Goal: Information Seeking & Learning: Find specific fact

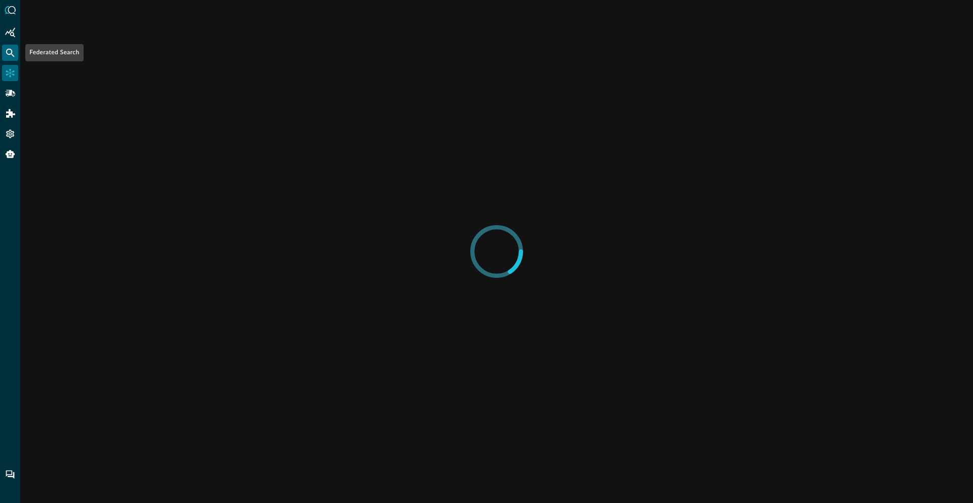
click at [8, 52] on icon "Federated Search" at bounding box center [10, 53] width 10 height 10
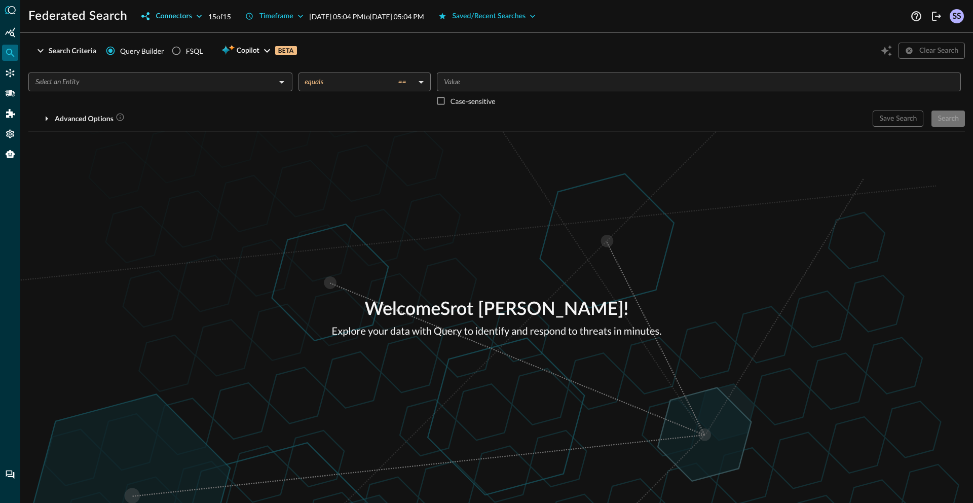
click at [189, 17] on button "Connectors" at bounding box center [171, 16] width 72 height 16
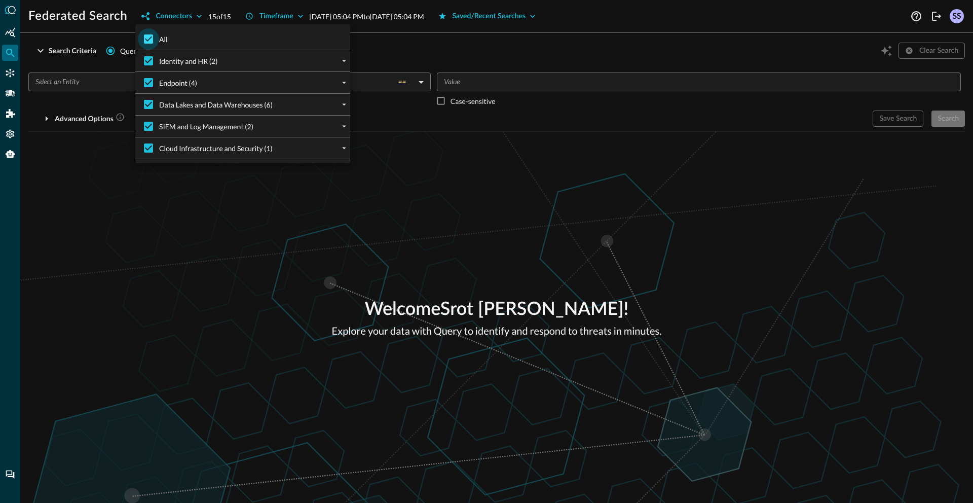
click at [150, 37] on input "All" at bounding box center [148, 38] width 21 height 21
checkbox input "false"
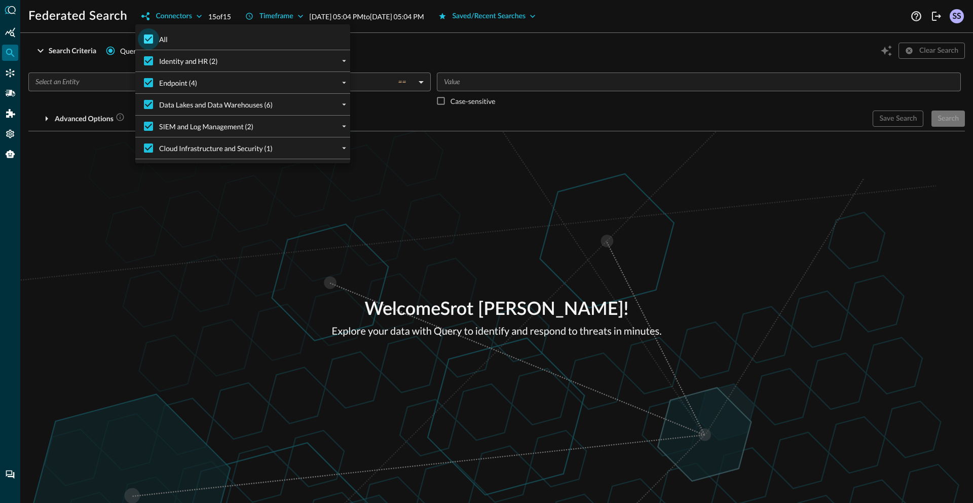
checkbox input "false"
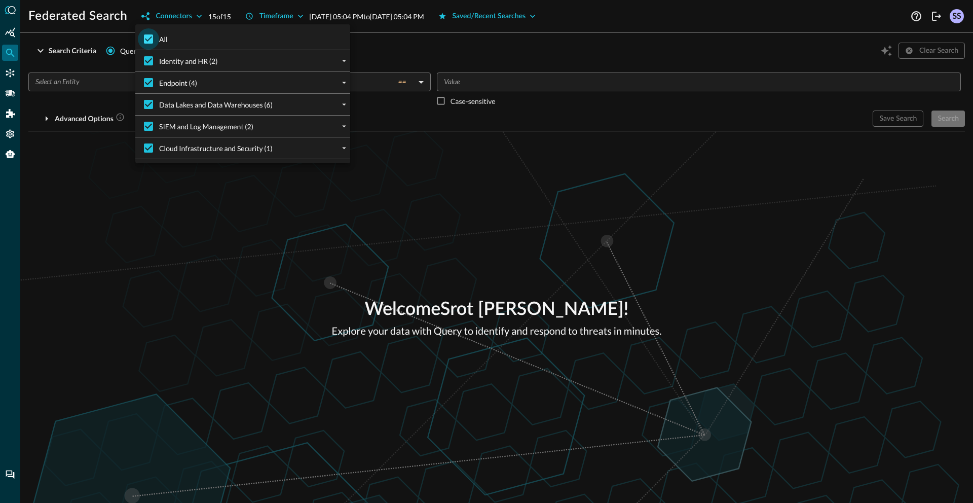
checkbox input "false"
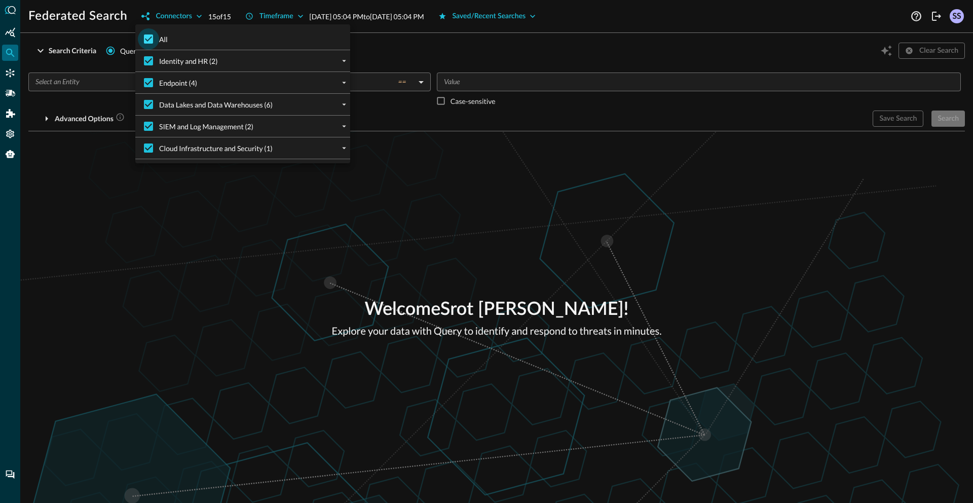
checkbox input "false"
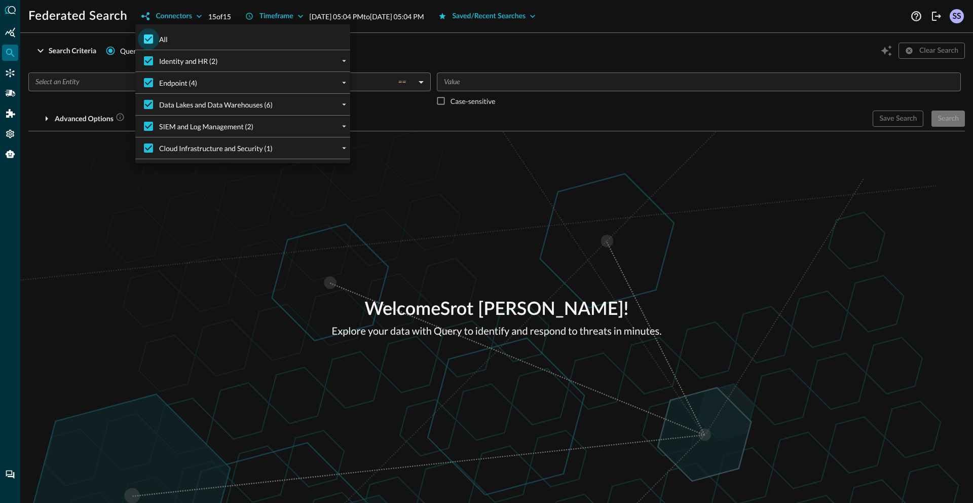
checkbox input "false"
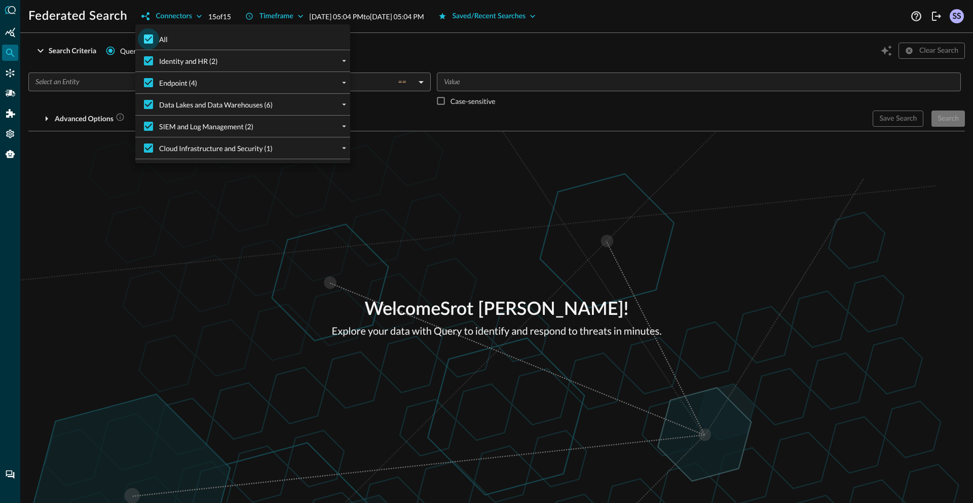
checkbox input "false"
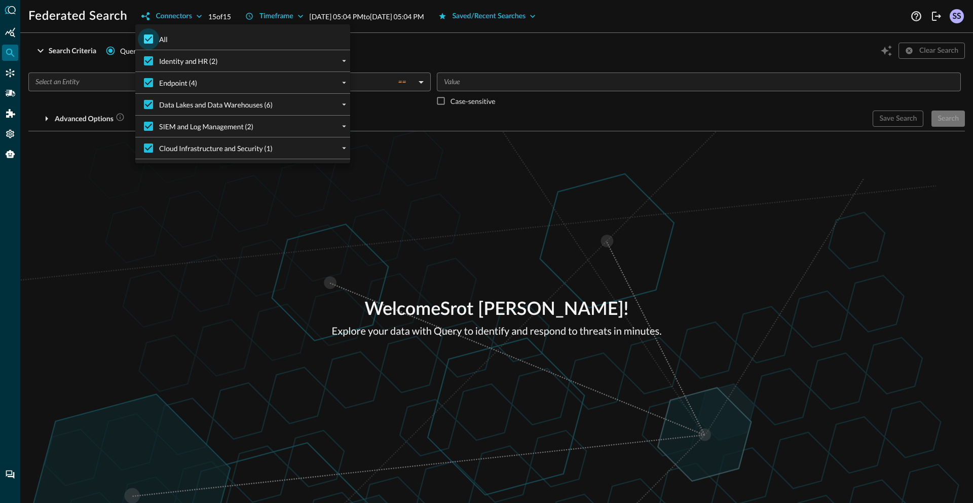
checkbox input "false"
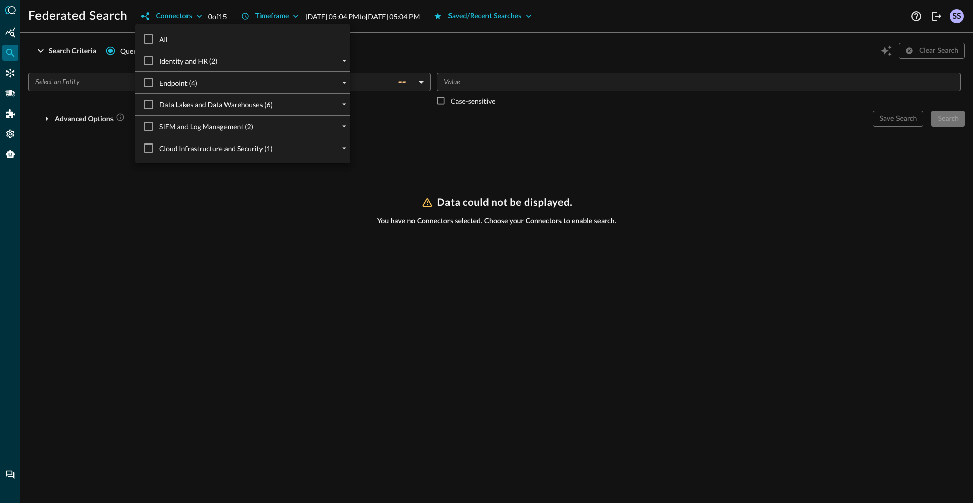
click at [471, 103] on div at bounding box center [486, 251] width 973 height 503
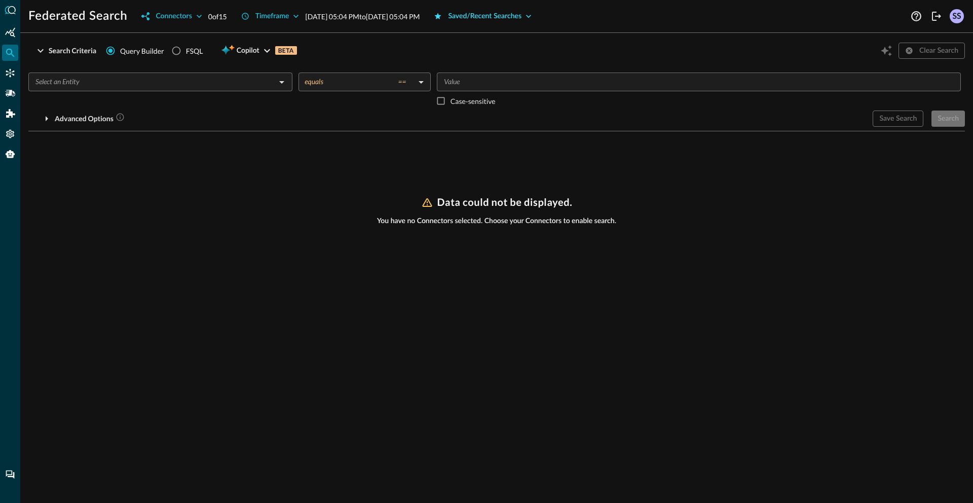
click at [515, 14] on button "Saved/Recent Searches" at bounding box center [483, 16] width 110 height 16
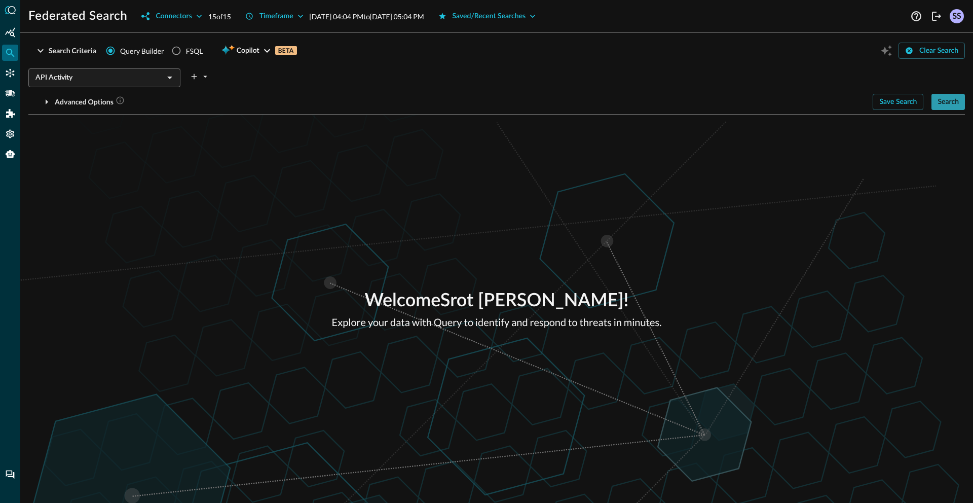
click at [956, 101] on button "Search" at bounding box center [948, 102] width 33 height 16
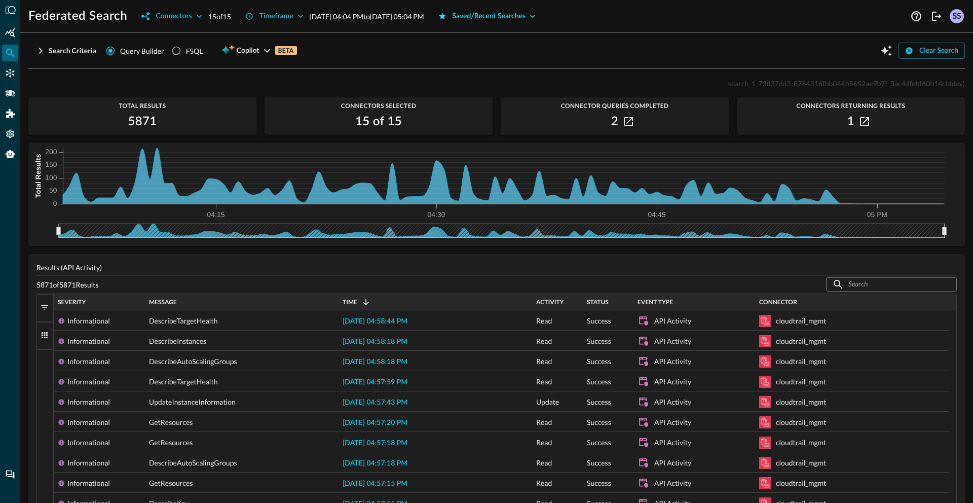
click at [541, 17] on button "Saved/Recent Searches" at bounding box center [487, 16] width 110 height 16
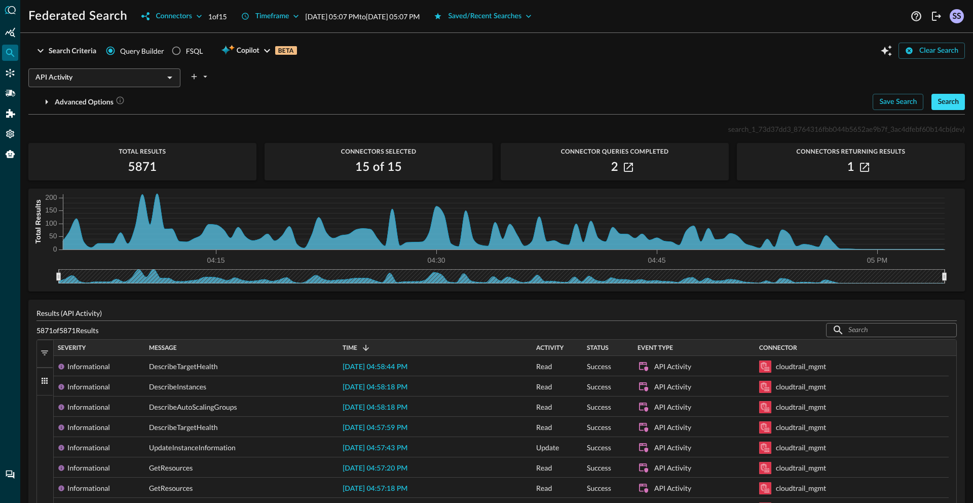
click at [932, 102] on button "Search" at bounding box center [948, 102] width 33 height 16
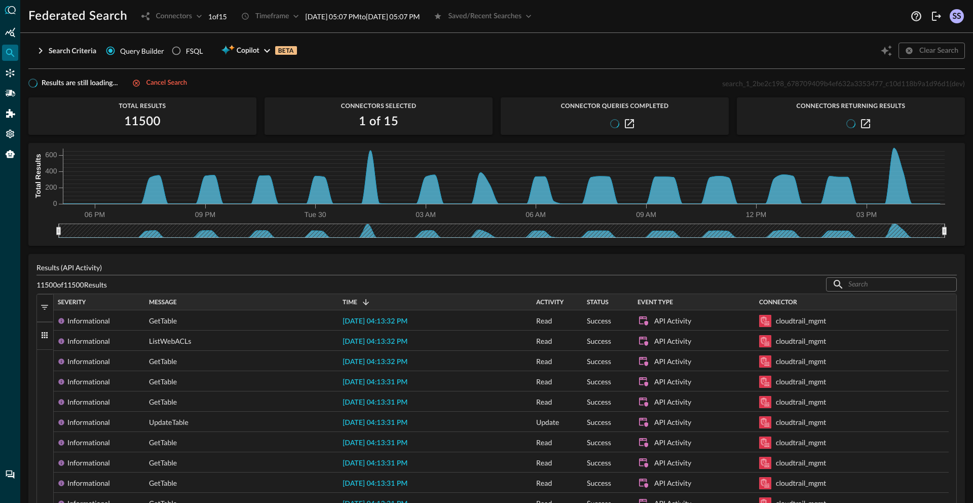
click at [466, 83] on div "Results are still loading... Cancel search search_1_2be2c198_678709409b4ef632a3…" at bounding box center [496, 83] width 937 height 12
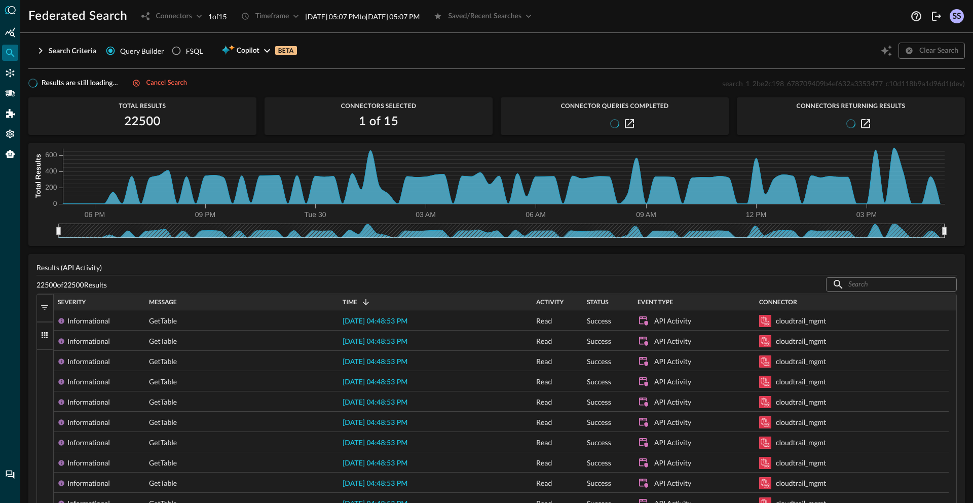
click at [752, 86] on span "search_1_2be2c198_678709409b4ef632a3353477_c10d118b9a1d96d1" at bounding box center [835, 83] width 227 height 9
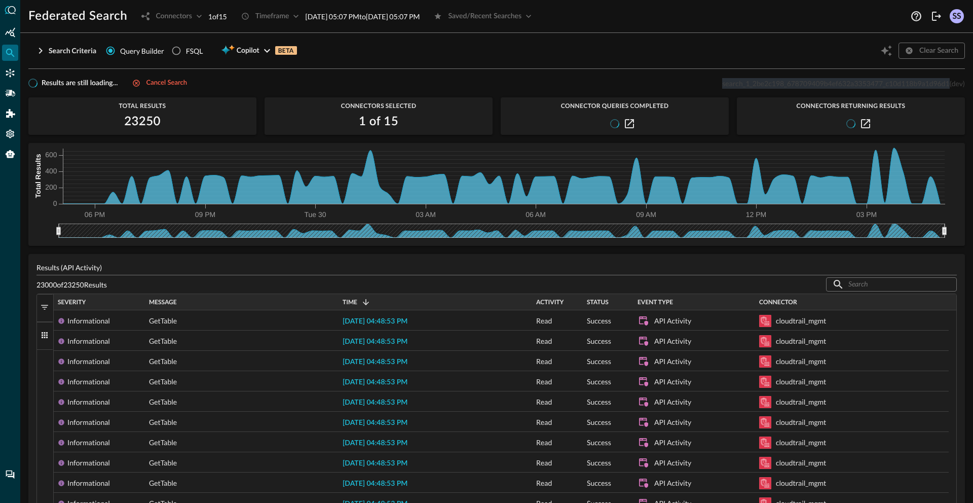
copy span "search_1_2be2c198_678709409b4ef632a3353477_c10d118b9a1d96d1"
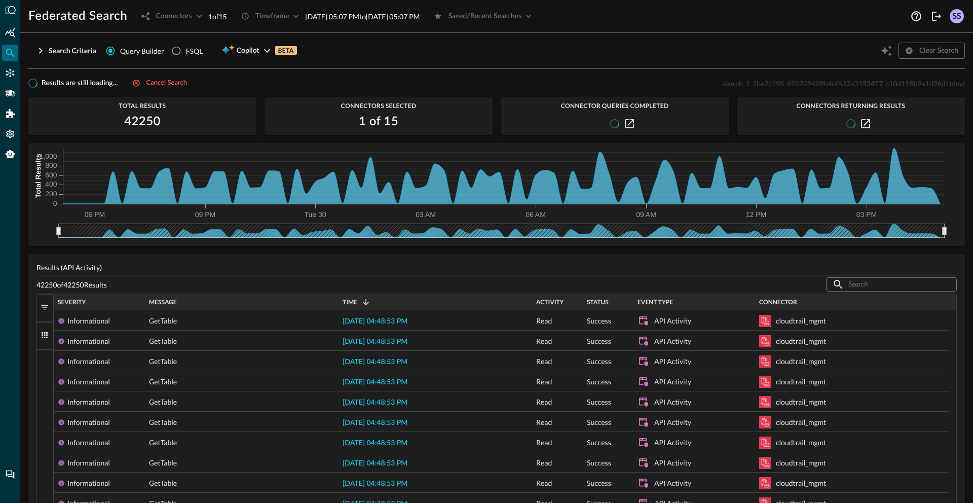
click at [710, 51] on div "Search Criteria Query Builder FSQL Copilot BETA Clear Search" at bounding box center [496, 50] width 937 height 19
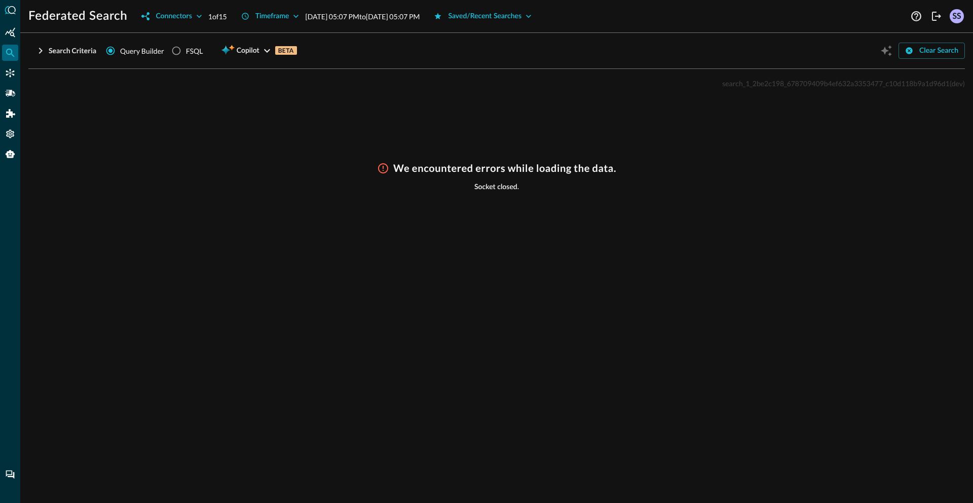
click at [748, 82] on span "search_1_2be2c198_678709409b4ef632a3353477_c10d118b9a1d96d1" at bounding box center [835, 83] width 227 height 9
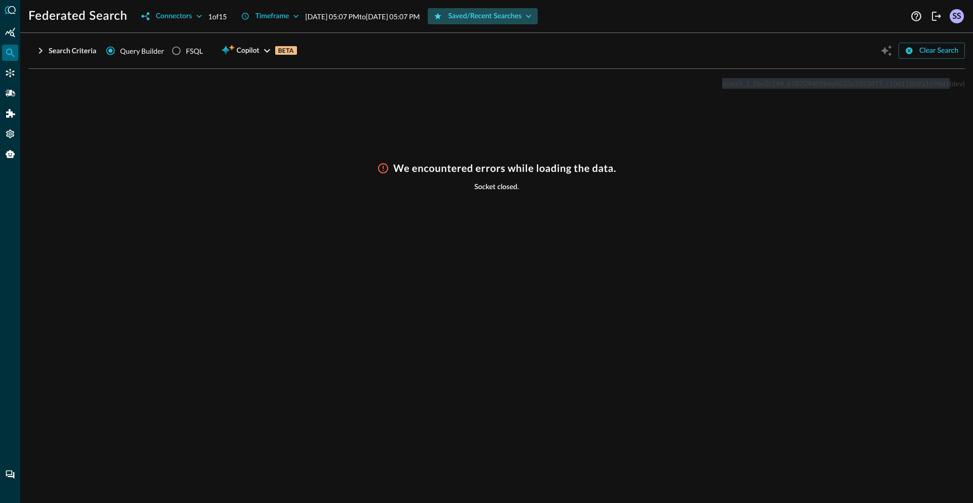
click at [507, 18] on button "Saved/Recent Searches" at bounding box center [483, 16] width 110 height 16
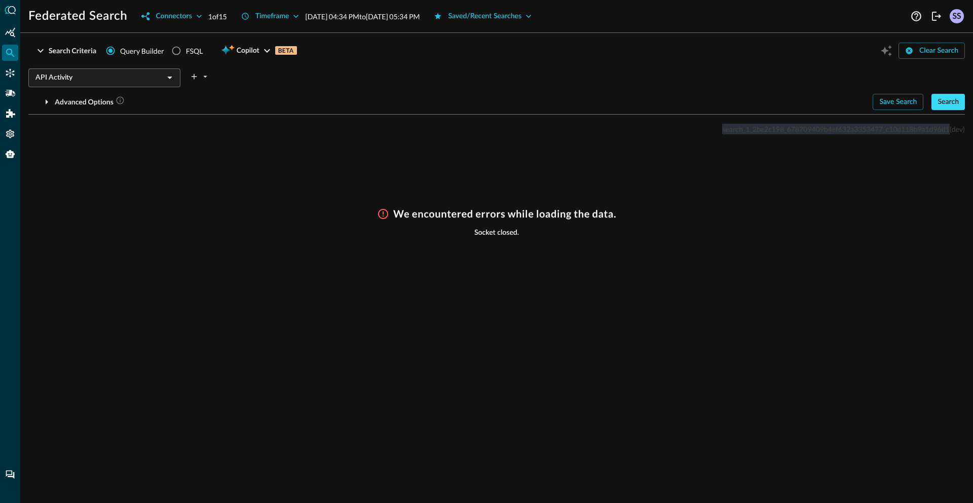
click at [945, 104] on button "Search" at bounding box center [948, 102] width 33 height 16
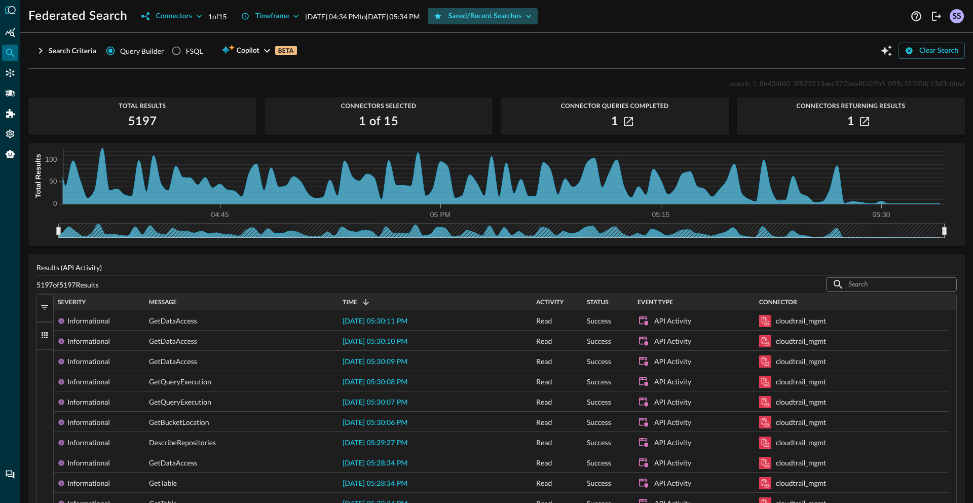
click at [515, 18] on button "Saved/Recent Searches" at bounding box center [483, 16] width 110 height 16
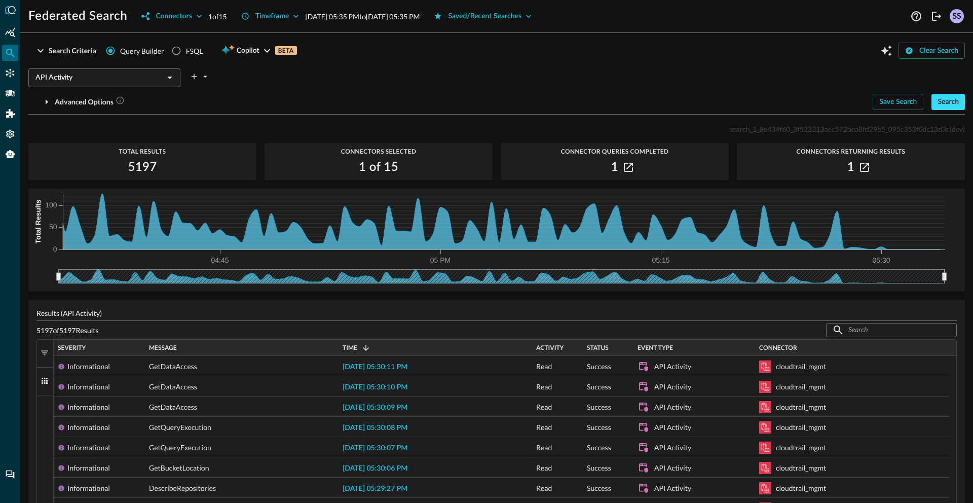
click at [945, 99] on button "Search" at bounding box center [948, 102] width 33 height 16
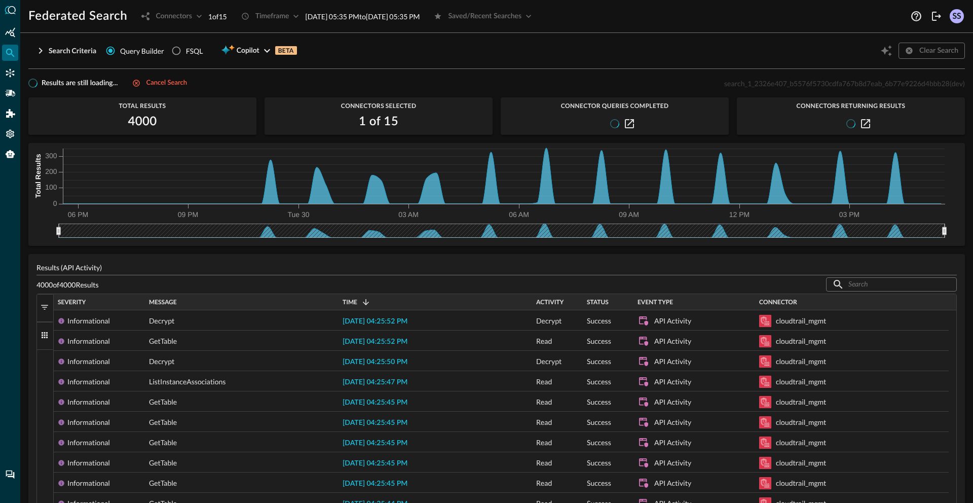
click at [380, 81] on div "Results are still loading... Cancel search search_1_2326e407_b5576f5730cdfa767b…" at bounding box center [496, 83] width 937 height 12
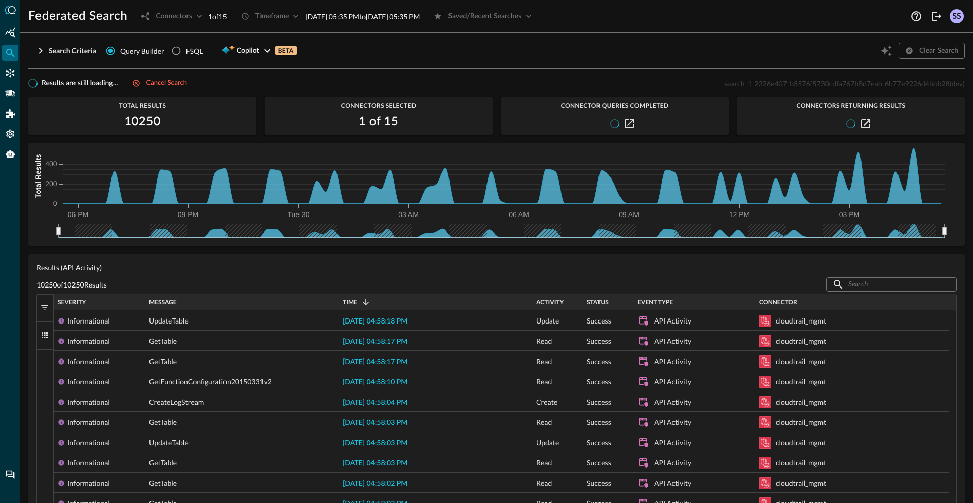
click at [531, 52] on div "Search Criteria Query Builder FSQL Copilot BETA Clear Search" at bounding box center [496, 50] width 937 height 19
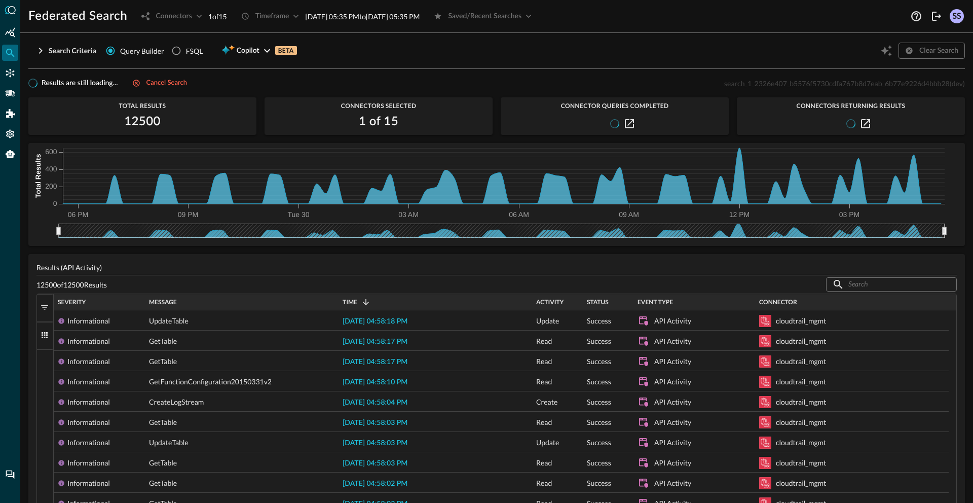
click at [552, 49] on div "Search Criteria Query Builder FSQL Copilot BETA Clear Search" at bounding box center [496, 50] width 937 height 19
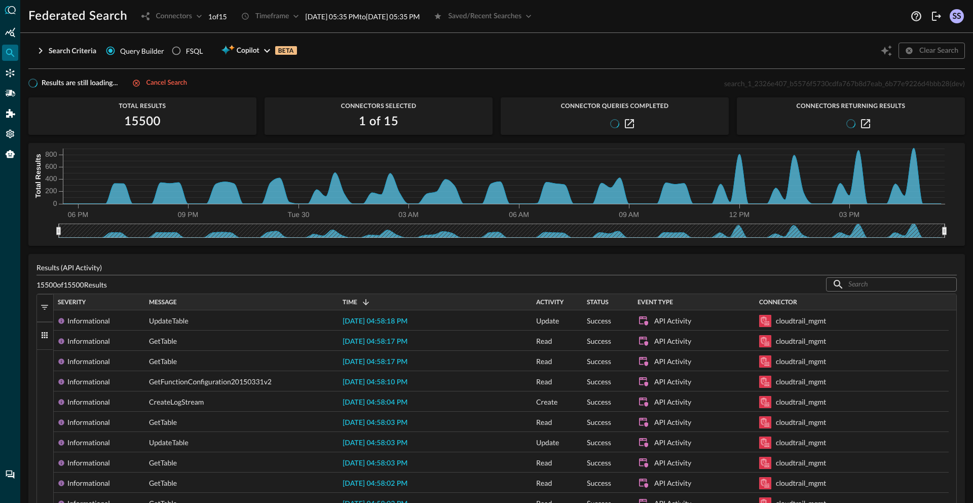
click at [531, 58] on div "Search Criteria Query Builder FSQL Copilot BETA Clear Search" at bounding box center [496, 50] width 937 height 19
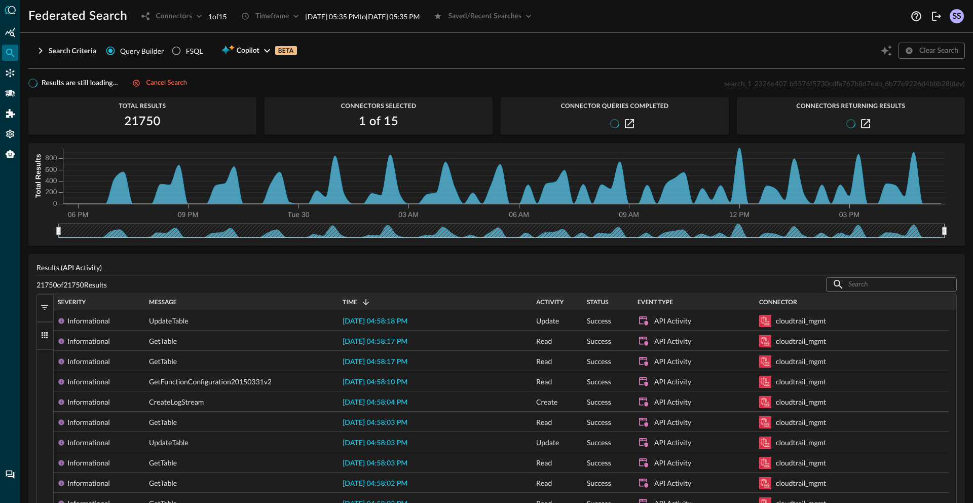
click at [621, 52] on div "Search Criteria Query Builder FSQL Copilot BETA Clear Search" at bounding box center [496, 50] width 937 height 19
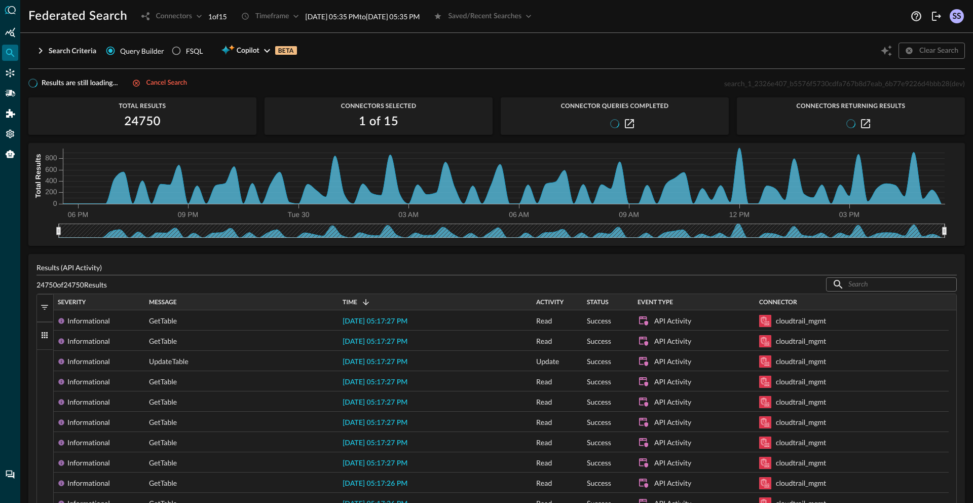
click at [619, 53] on div "Search Criteria Query Builder FSQL Copilot BETA Clear Search" at bounding box center [496, 50] width 937 height 19
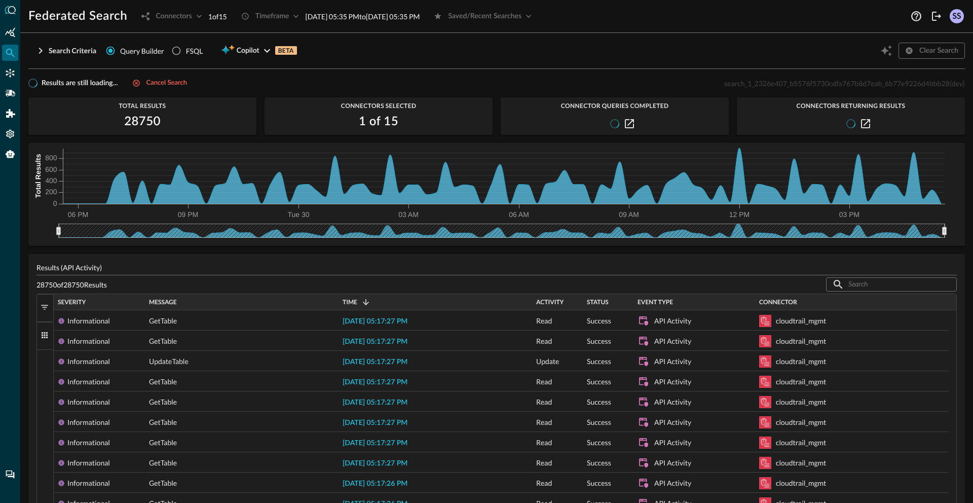
click at [717, 58] on div "Search Criteria Query Builder FSQL Copilot BETA Clear Search" at bounding box center [496, 50] width 937 height 19
click at [716, 57] on div "Search Criteria Query Builder FSQL Copilot BETA Clear Search" at bounding box center [496, 50] width 937 height 19
click at [626, 56] on div "Search Criteria Query Builder FSQL Copilot BETA Clear Search" at bounding box center [496, 50] width 937 height 19
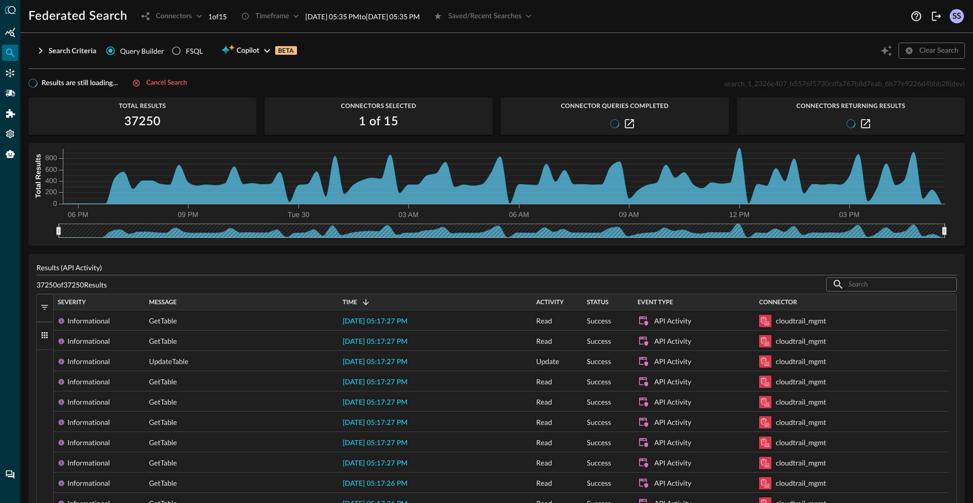
click at [487, 45] on div "Search Criteria Query Builder FSQL Copilot BETA Clear Search" at bounding box center [496, 50] width 937 height 19
click at [792, 88] on div "Results are still loading... Cancel search search_1_2326e407_b5576f5730cdfa767b…" at bounding box center [496, 83] width 937 height 12
click at [792, 88] on p "search_1_2326e407_b5576f5730cdfa767b8d7eab_6b77e9226d4bbb28 (dev)" at bounding box center [844, 83] width 241 height 11
copy span "search_1_2326e407_b5576f5730cdfa767b8d7eab_6b77e9226d4bbb28"
click at [577, 49] on div "Search Criteria Query Builder FSQL Copilot BETA Clear Search" at bounding box center [496, 50] width 937 height 19
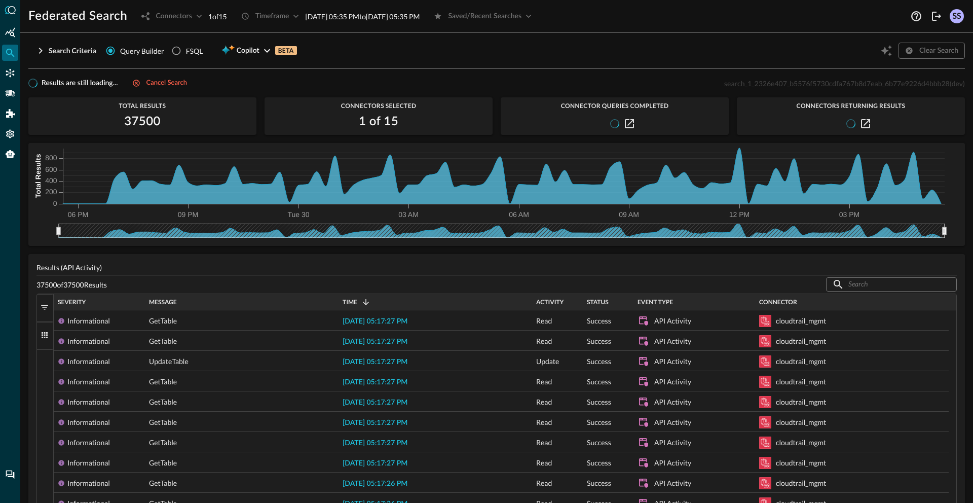
click at [508, 61] on div "Search Criteria Query Builder FSQL Copilot BETA Clear Search API Activity ​ Adv…" at bounding box center [496, 55] width 937 height 28
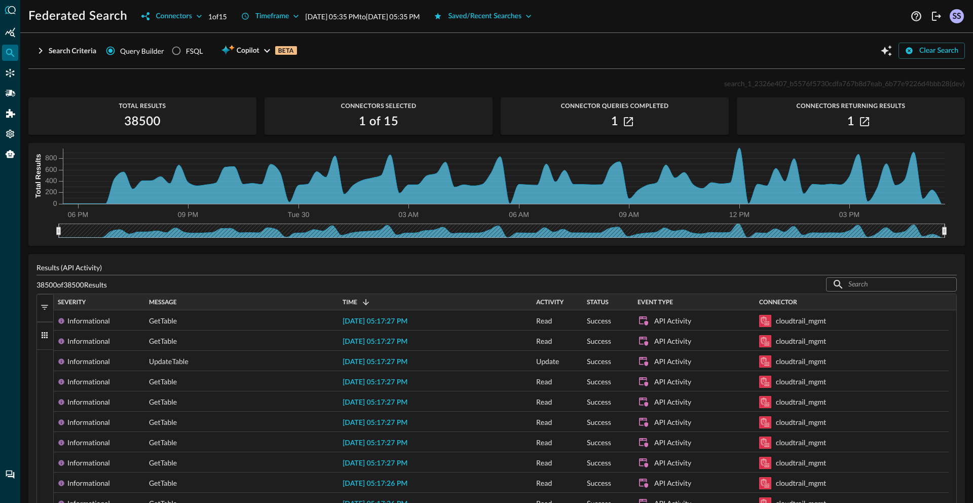
click at [508, 61] on div "Search Criteria Query Builder FSQL Copilot BETA Clear Search API Activity ​ Adv…" at bounding box center [496, 55] width 937 height 28
click at [541, 49] on div "Search Criteria Query Builder FSQL Copilot BETA Clear Search" at bounding box center [496, 50] width 937 height 19
click at [807, 83] on span "search_1_2326e407_b5576f5730cdfa767b8d7eab_6b77e9226d4bbb28" at bounding box center [837, 83] width 226 height 9
copy span "search_1_2326e407_b5576f5730cdfa767b8d7eab_6b77e9226d4bbb28"
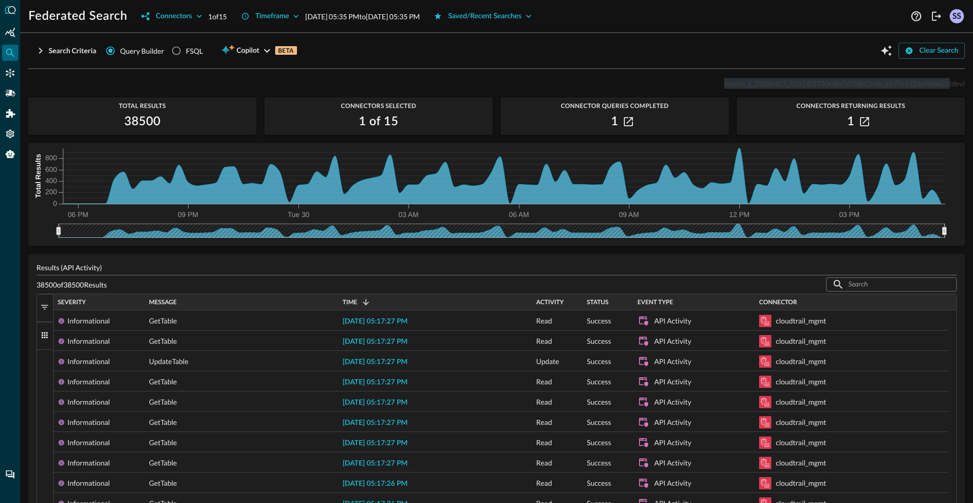
click at [724, 87] on span "search_1_2326e407_b5576f5730cdfa767b8d7eab_6b77e9226d4bbb28" at bounding box center [837, 83] width 226 height 9
click at [527, 18] on button "Saved/Recent Searches" at bounding box center [483, 16] width 110 height 16
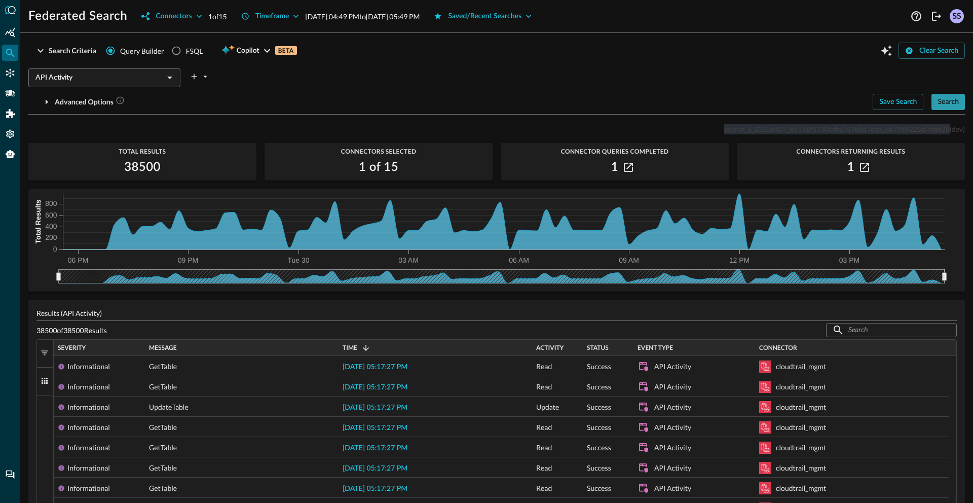
click at [932, 102] on button "Search" at bounding box center [948, 102] width 33 height 16
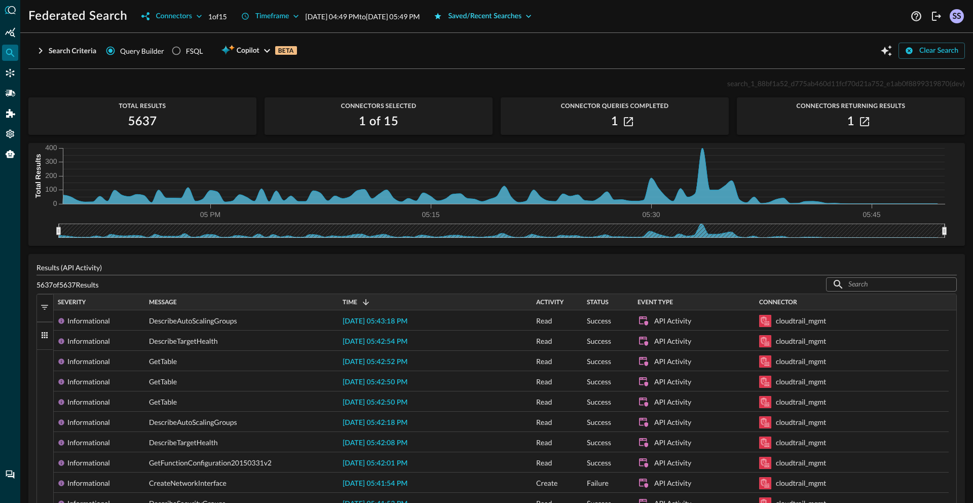
click at [508, 16] on button "Saved/Recent Searches" at bounding box center [483, 16] width 110 height 16
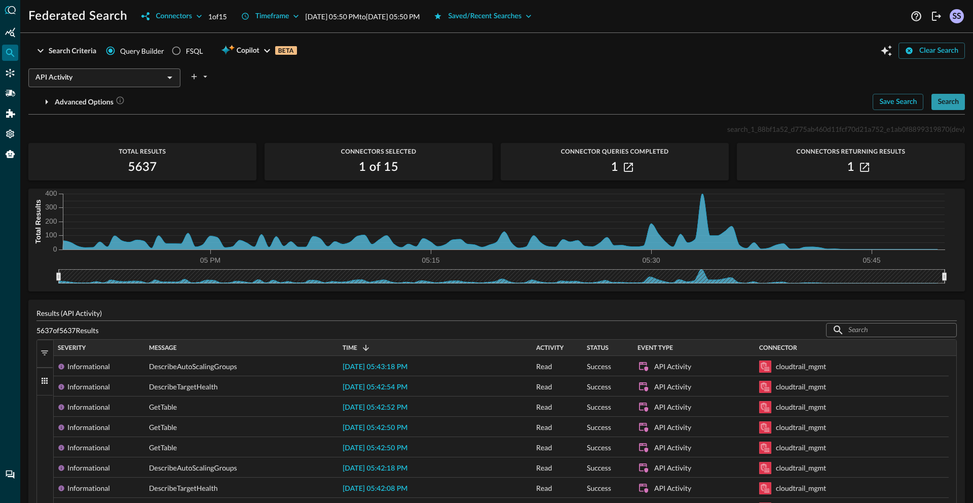
click at [939, 104] on button "Search" at bounding box center [948, 102] width 33 height 16
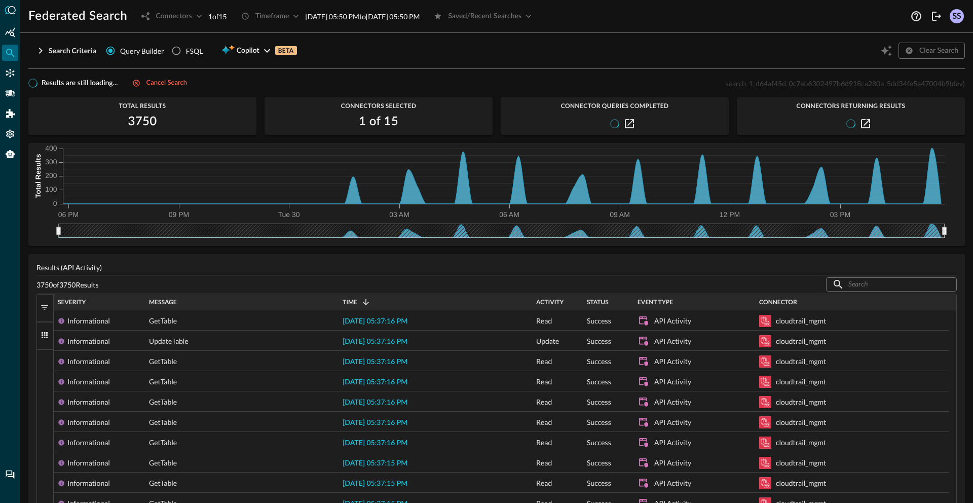
click at [587, 64] on div "Search Criteria Query Builder FSQL Copilot BETA Clear Search API Activity ​ Adv…" at bounding box center [496, 55] width 937 height 28
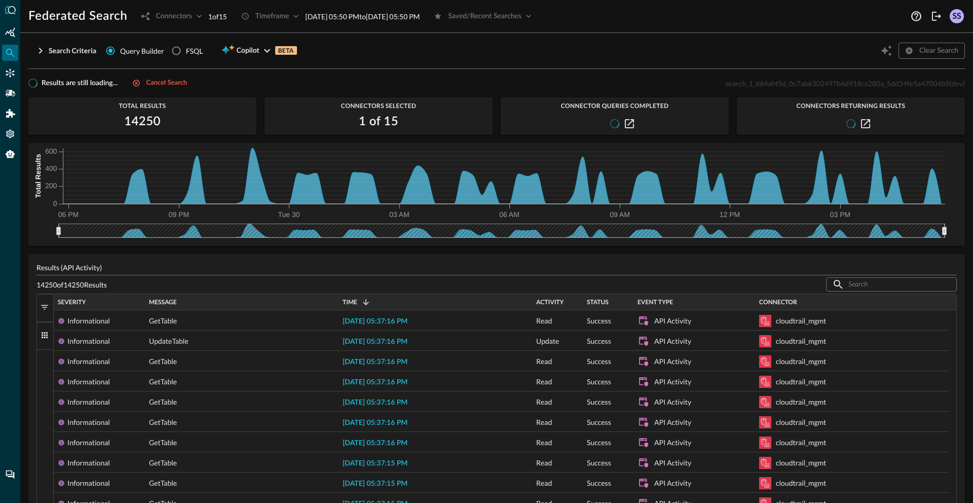
click at [588, 75] on div "Search Criteria Query Builder FSQL Copilot BETA Clear Search API Activity ​ Adv…" at bounding box center [496, 272] width 937 height 462
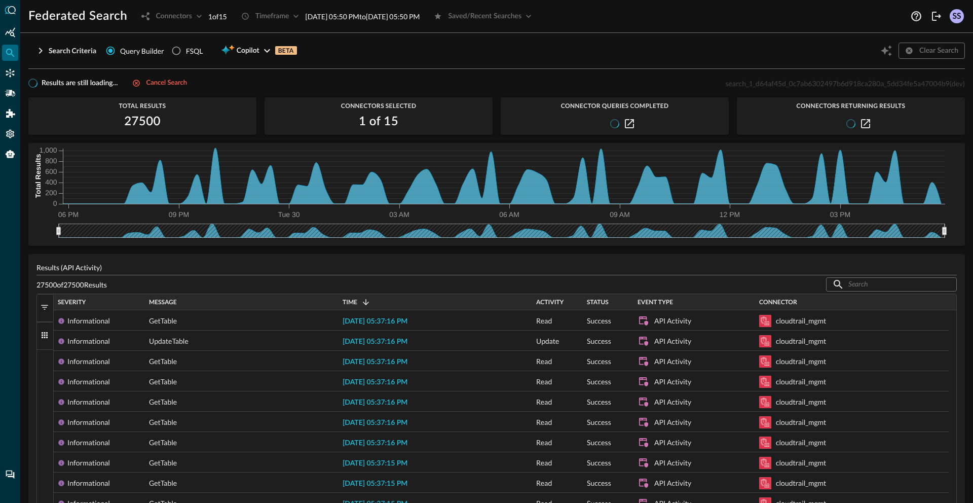
click at [613, 53] on div "Search Criteria Query Builder FSQL Copilot BETA Clear Search" at bounding box center [496, 50] width 937 height 19
click at [590, 79] on div "Results are still loading... Cancel search search_1_d64af45d_0c7ab6302497b6d918…" at bounding box center [496, 83] width 937 height 12
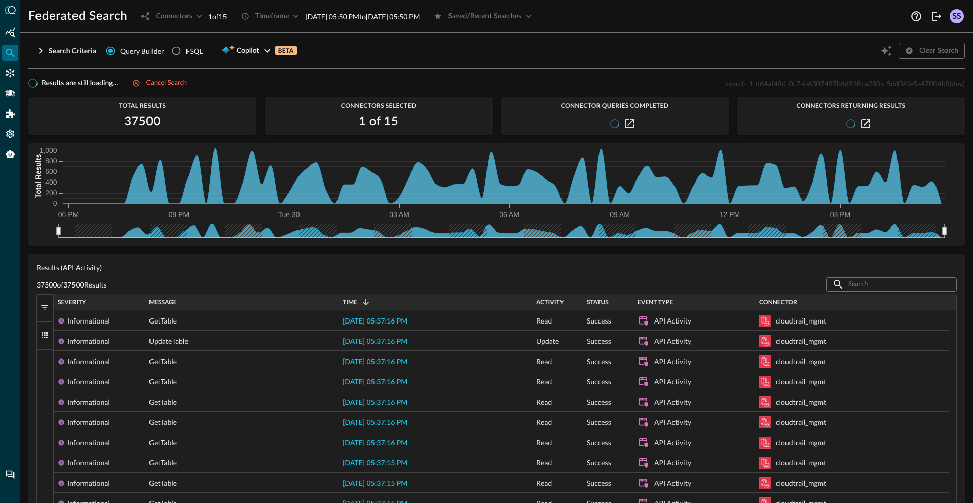
click at [468, 48] on div "Search Criteria Query Builder FSQL Copilot BETA Clear Search" at bounding box center [496, 50] width 937 height 19
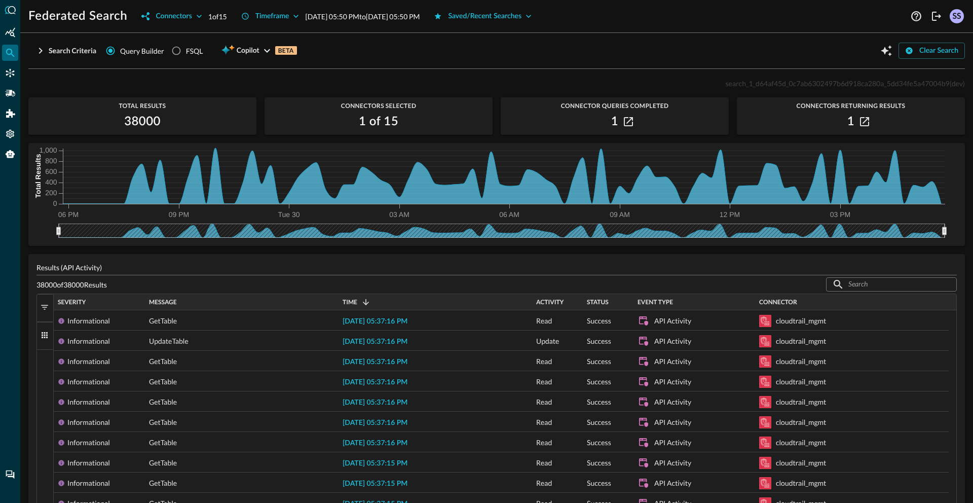
click at [394, 58] on div "Search Criteria Query Builder FSQL Copilot BETA Clear Search" at bounding box center [496, 50] width 937 height 19
click at [753, 80] on span "search_1_d64af45d_0c7ab6302497b6d918ca280a_5dd34fe5a47004b9" at bounding box center [837, 83] width 224 height 9
copy span "search_1_d64af45d_0c7ab6302497b6d918ca280a_5dd34fe5a47004b9"
